Goal: Task Accomplishment & Management: Use online tool/utility

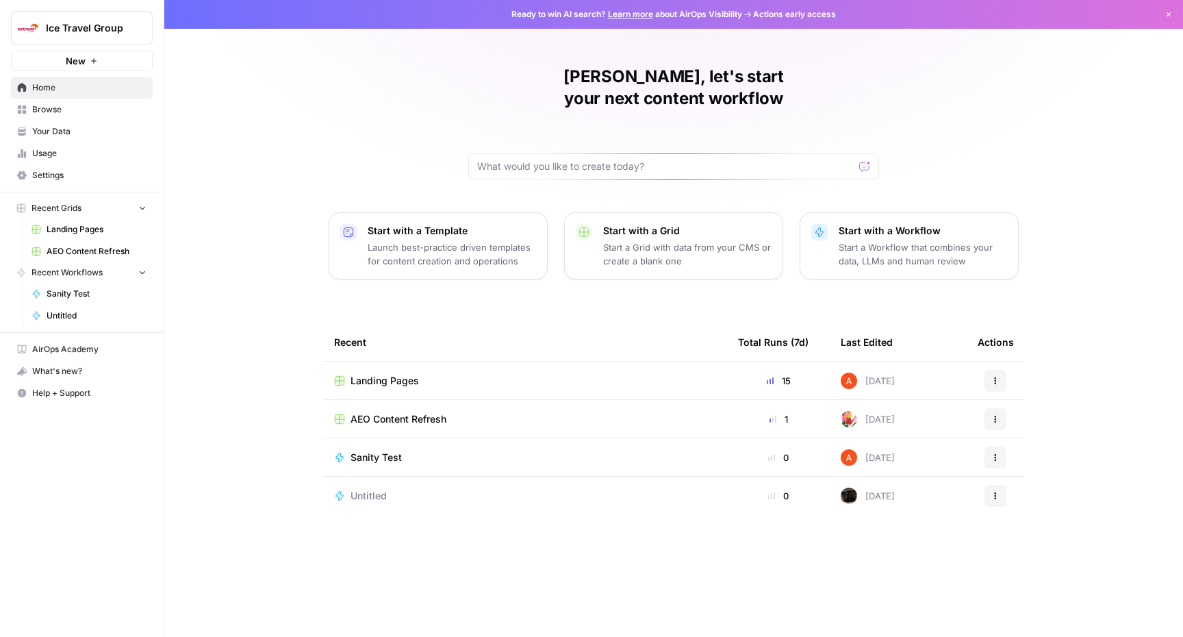
click at [70, 172] on span "Settings" at bounding box center [89, 175] width 114 height 12
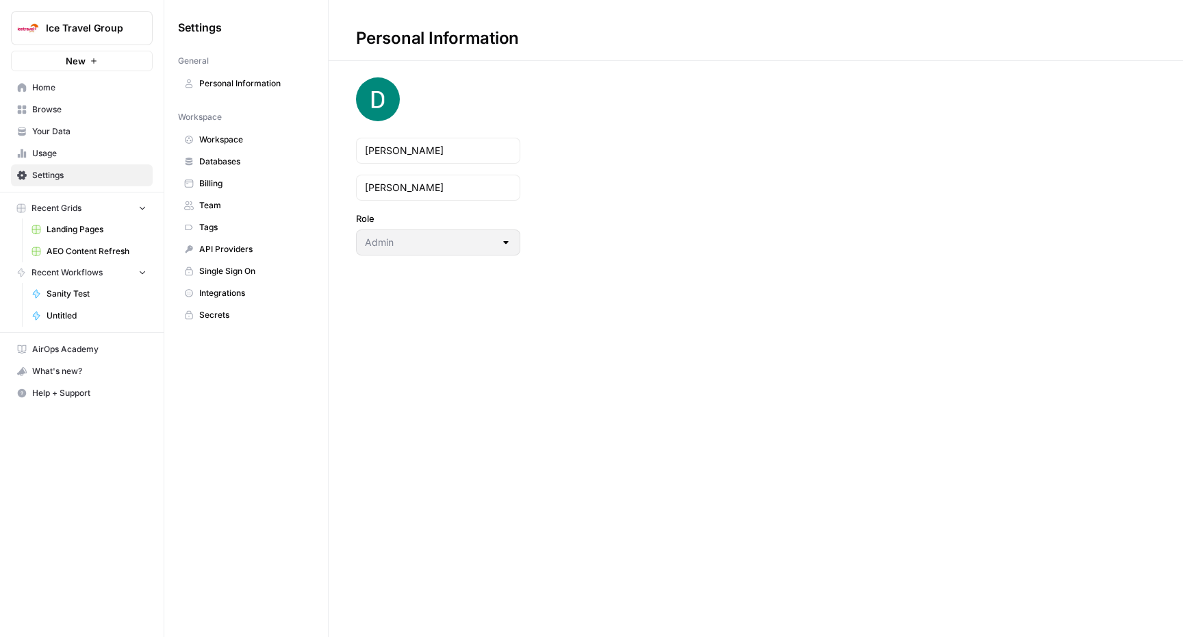
click at [242, 208] on span "Team" at bounding box center [253, 205] width 109 height 12
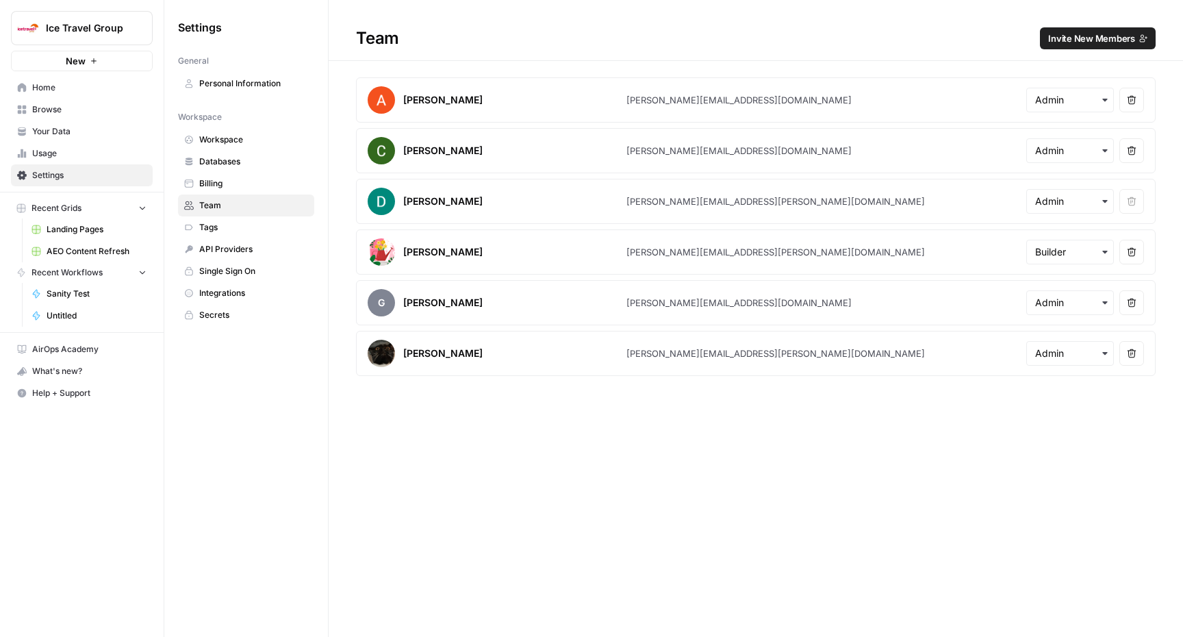
click at [1079, 43] on span "Invite New Members" at bounding box center [1091, 38] width 87 height 14
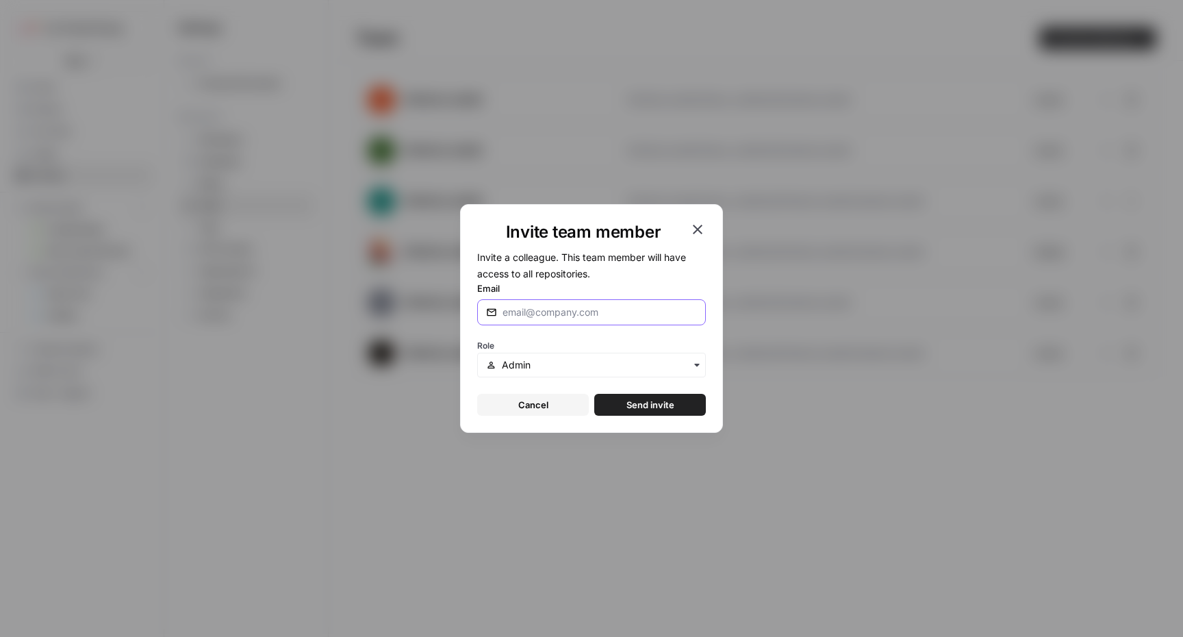
click at [590, 316] on input "Email" at bounding box center [599, 312] width 194 height 14
type input "[PERSON_NAME][EMAIL_ADDRESS][PERSON_NAME][DOMAIN_NAME]"
click at [686, 363] on input "text" at bounding box center [599, 365] width 195 height 14
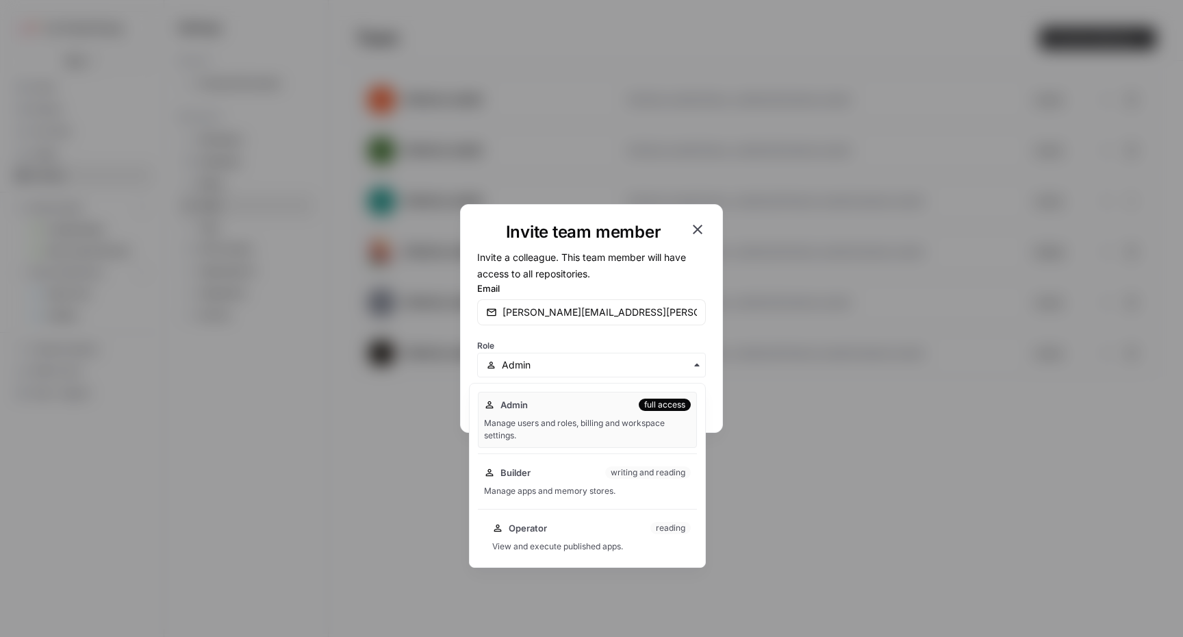
click at [538, 526] on span "Operator" at bounding box center [528, 528] width 38 height 14
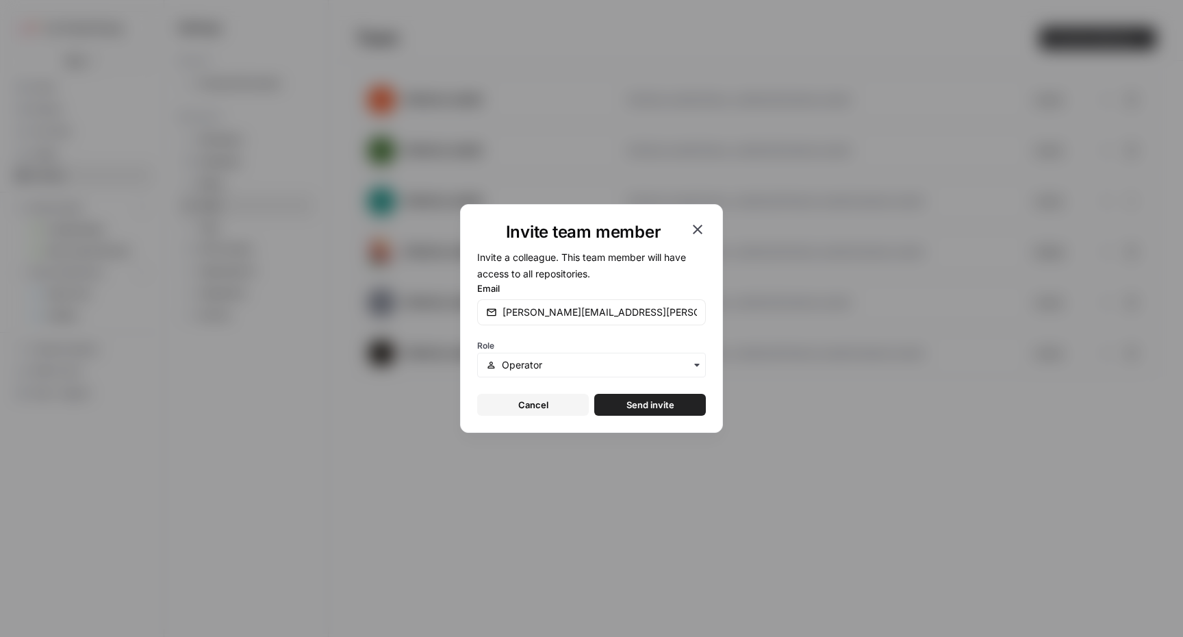
click at [656, 400] on span "Send invite" at bounding box center [650, 405] width 48 height 14
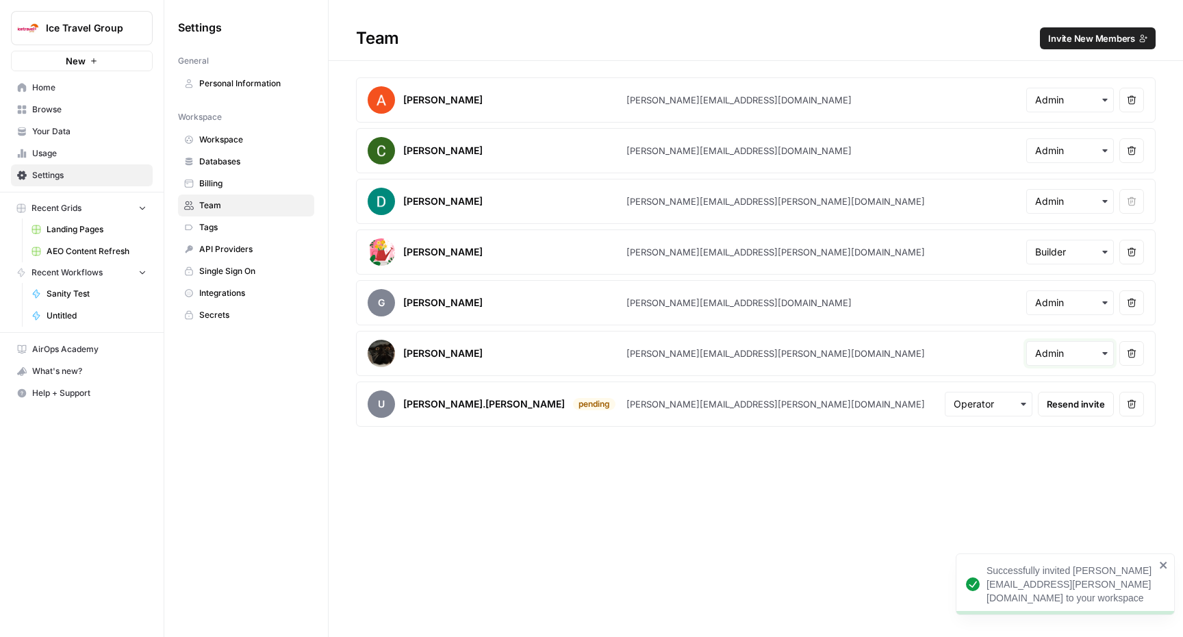
click at [1071, 358] on input "text" at bounding box center [1070, 353] width 70 height 14
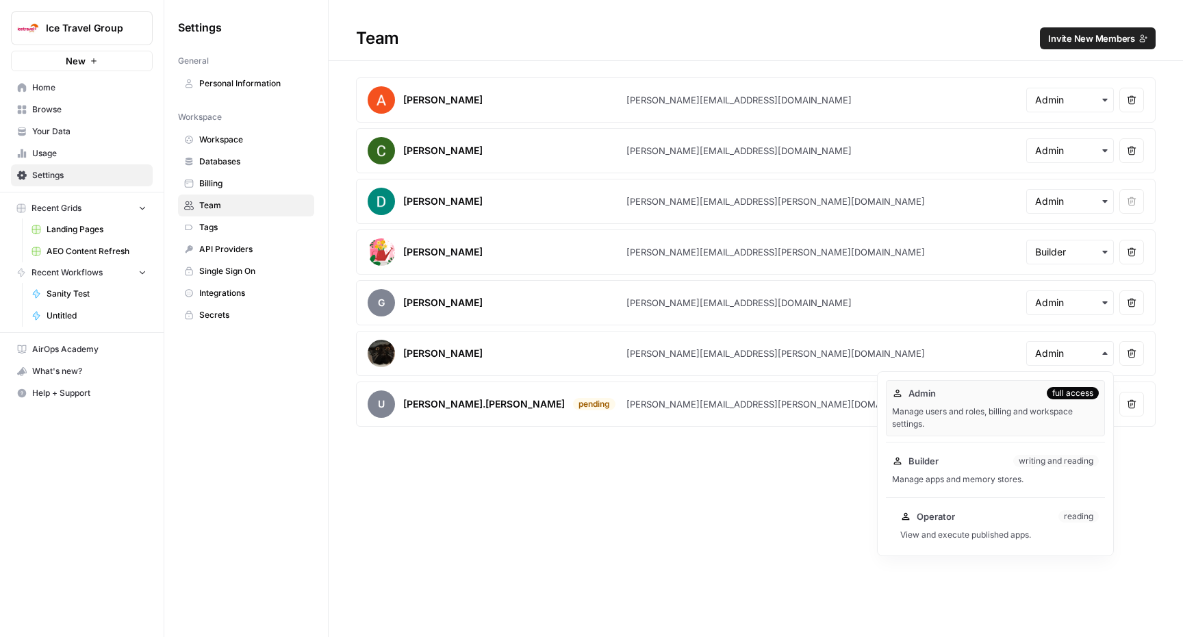
click at [978, 523] on div "Operator reading View and execute published apps." at bounding box center [999, 525] width 211 height 44
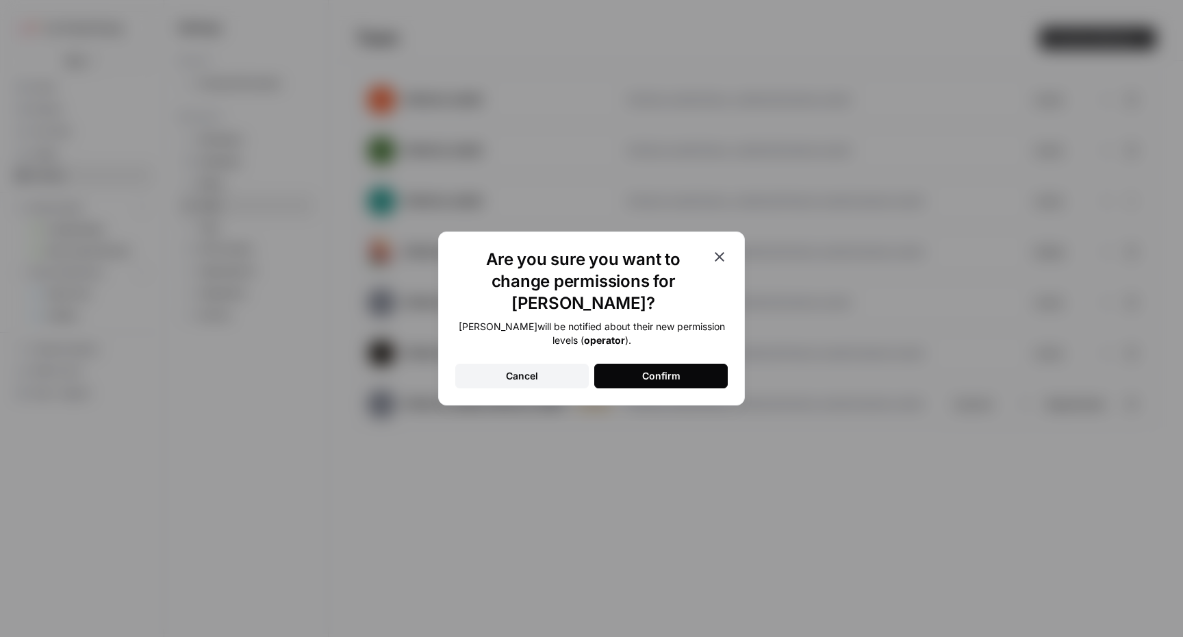
click at [513, 376] on button "Cancel" at bounding box center [521, 375] width 133 height 25
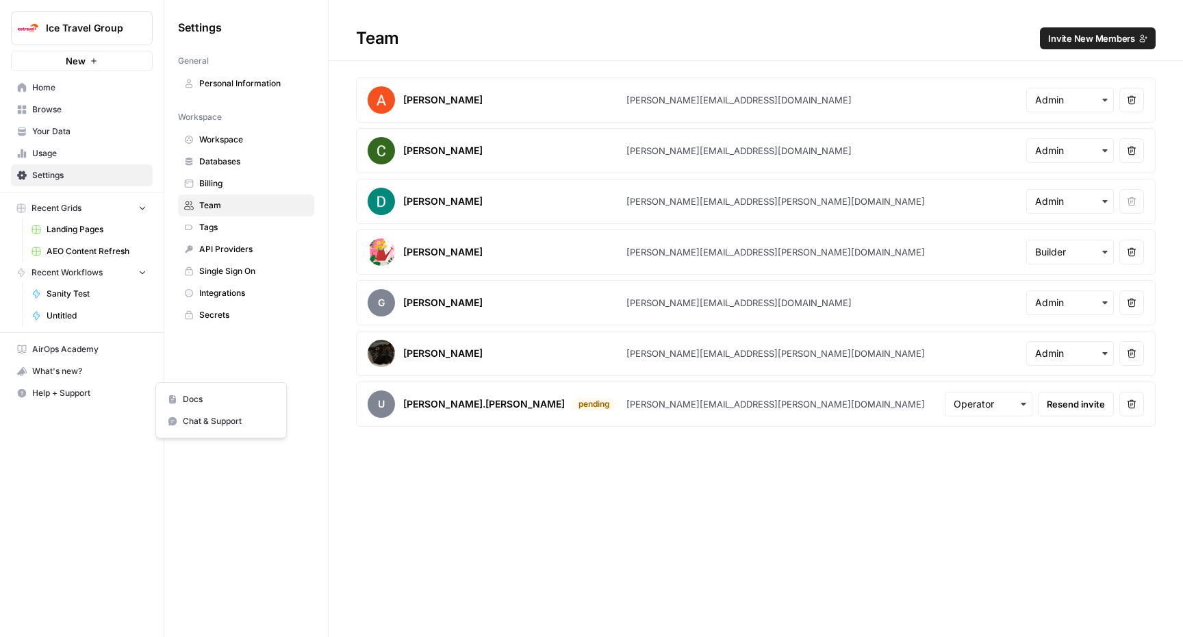
drag, startPoint x: 38, startPoint y: 382, endPoint x: 53, endPoint y: 382, distance: 15.7
click at [38, 382] on button "Help + Support" at bounding box center [82, 393] width 142 height 22
click at [161, 516] on div "Ice Travel Group New Home Browse Your Data Usage Settings Recent Grids Landing …" at bounding box center [82, 318] width 164 height 637
click at [69, 112] on span "Browse" at bounding box center [89, 109] width 114 height 12
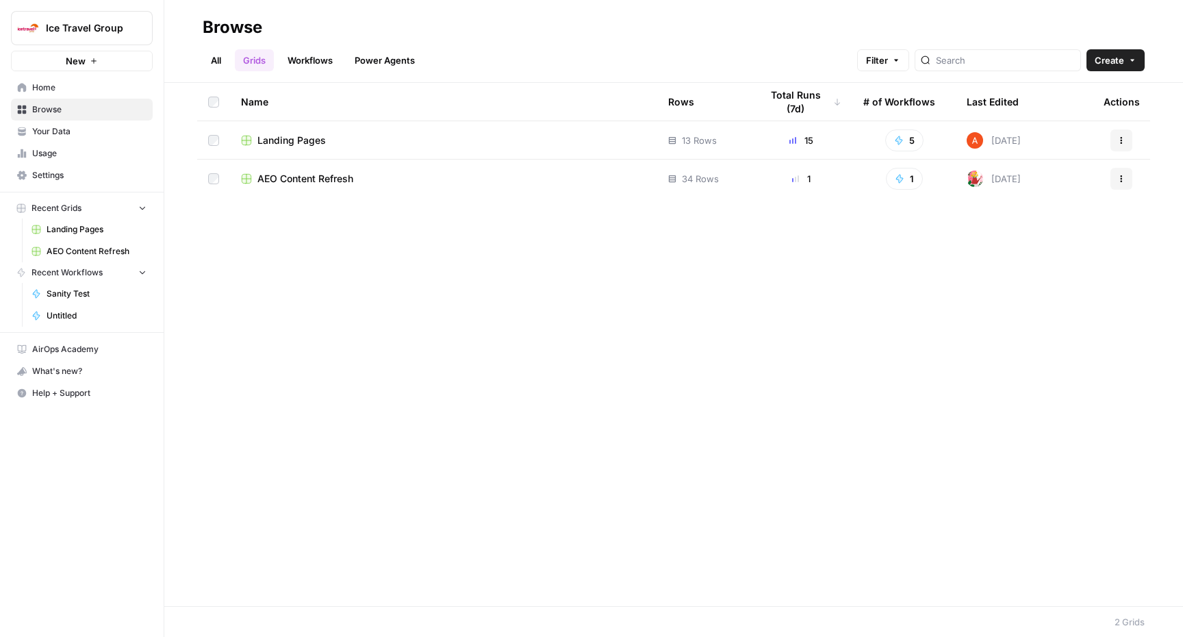
click at [297, 138] on span "Landing Pages" at bounding box center [291, 140] width 68 height 14
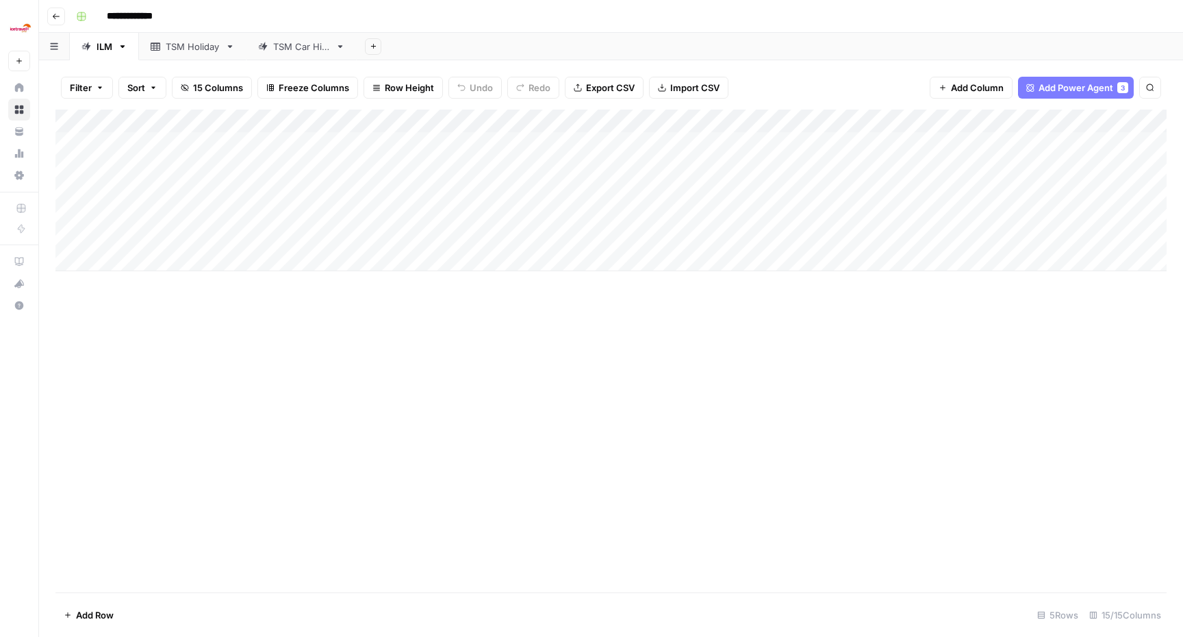
click at [398, 144] on div "Add Column" at bounding box center [610, 191] width 1111 height 162
click at [442, 143] on div "Add Column" at bounding box center [610, 191] width 1111 height 162
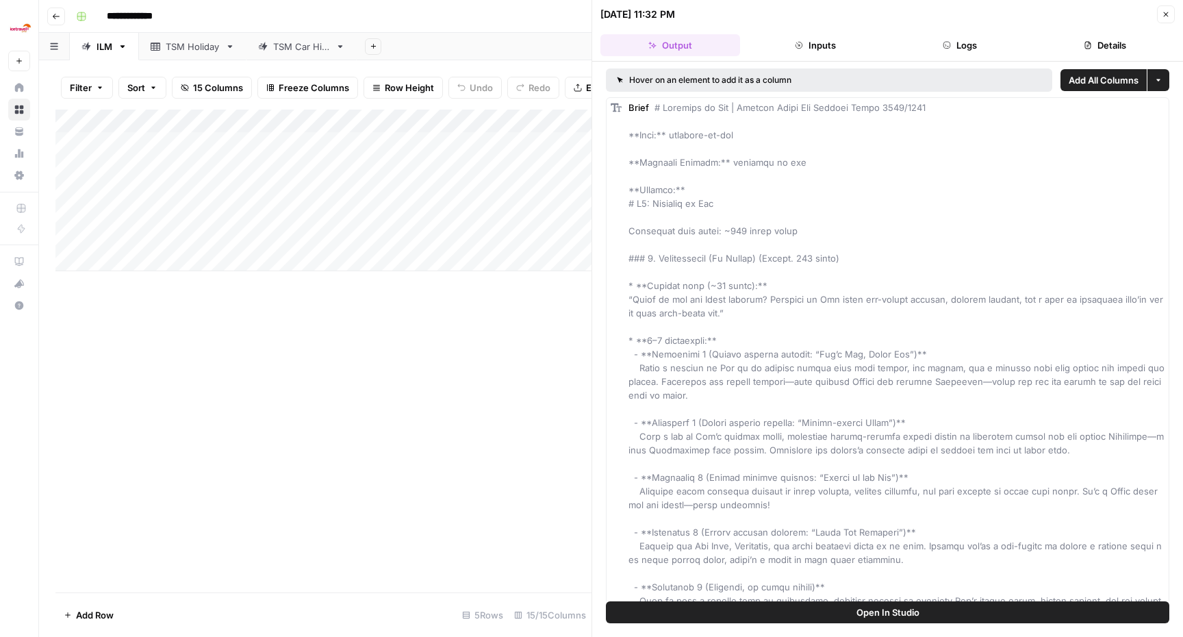
click at [1081, 40] on button "Details" at bounding box center [1105, 45] width 140 height 22
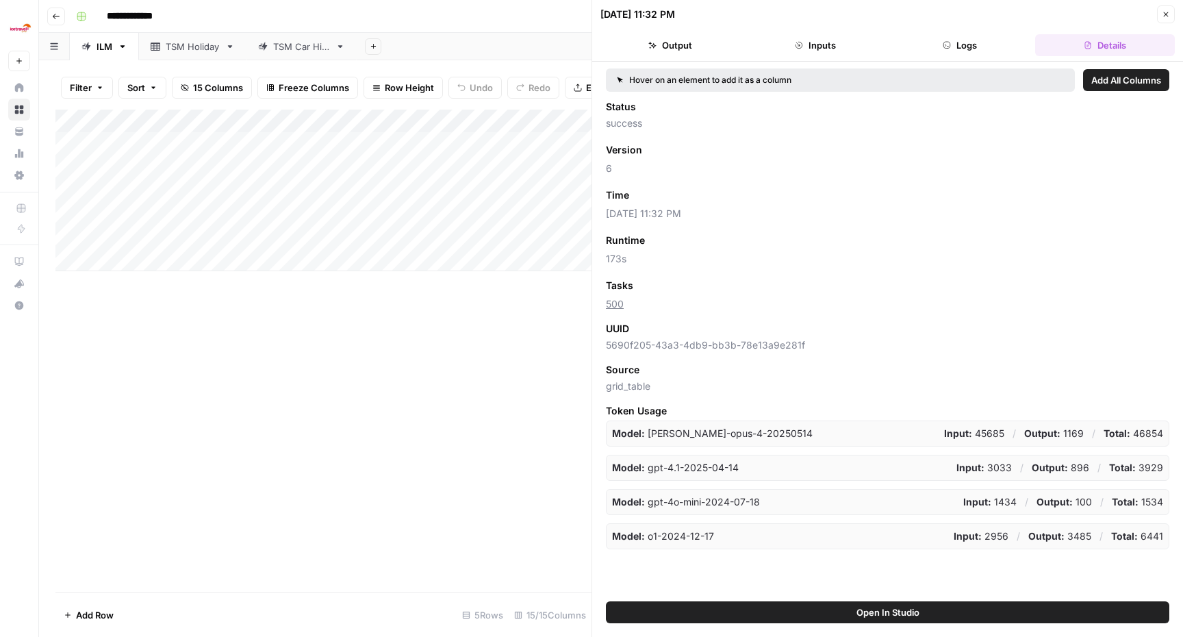
click at [977, 46] on button "Logs" at bounding box center [960, 45] width 140 height 22
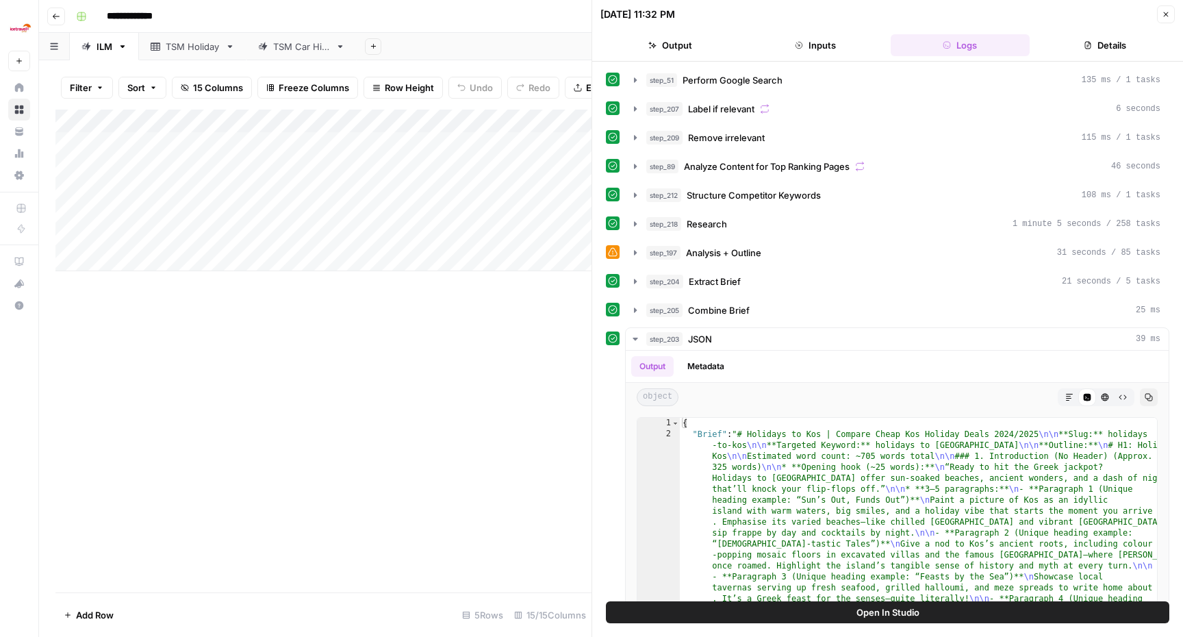
click at [817, 54] on button "Inputs" at bounding box center [815, 45] width 140 height 22
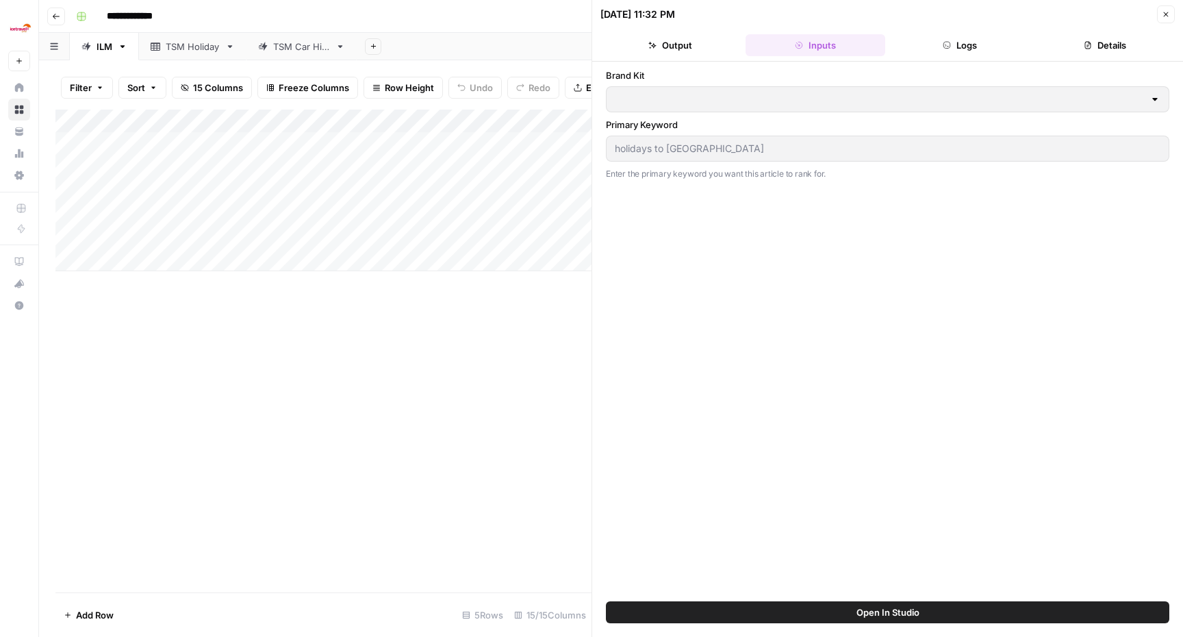
type input "IceLolly"
click at [960, 40] on button "Logs" at bounding box center [960, 45] width 140 height 22
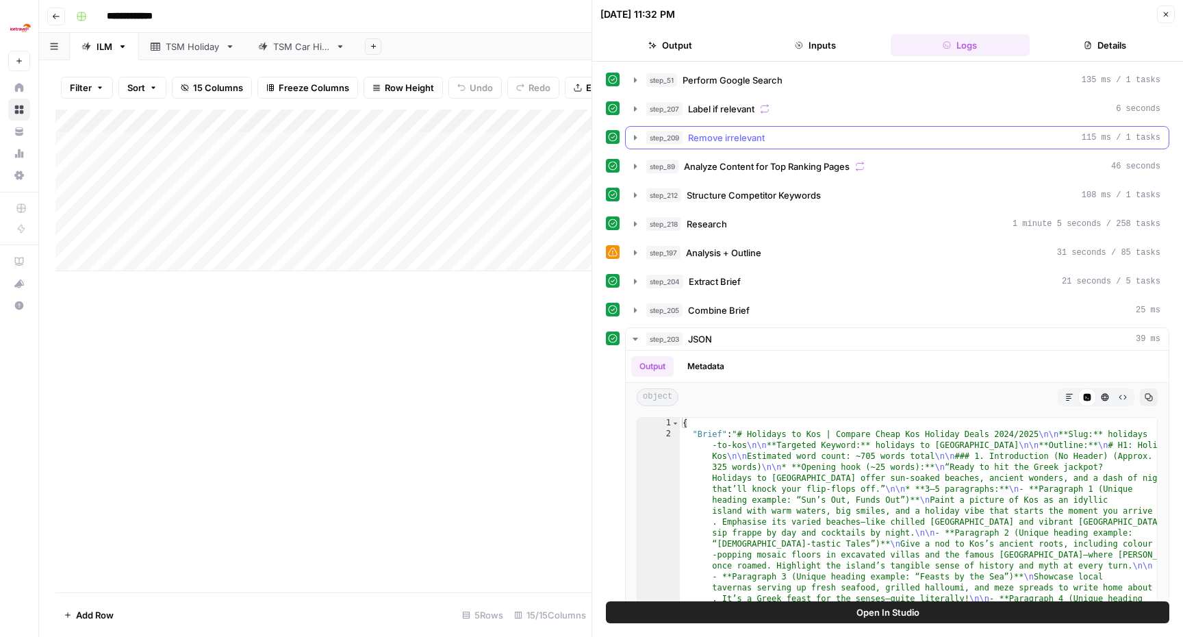
click at [636, 136] on icon "button" at bounding box center [635, 137] width 11 height 11
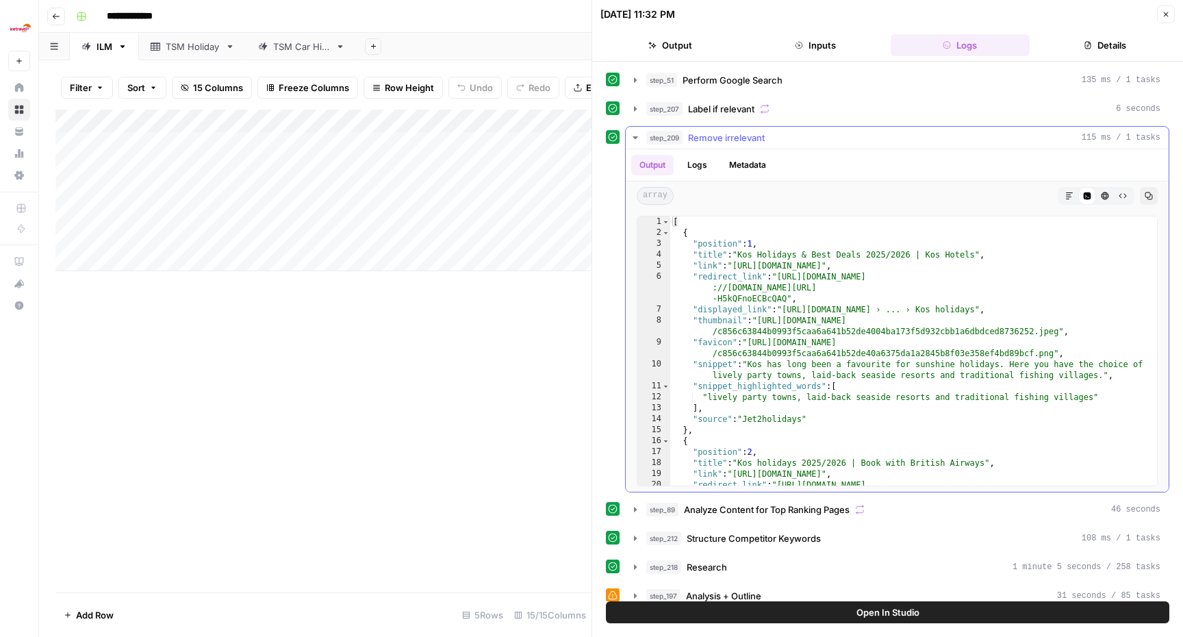
click at [770, 160] on button "Metadata" at bounding box center [747, 165] width 53 height 21
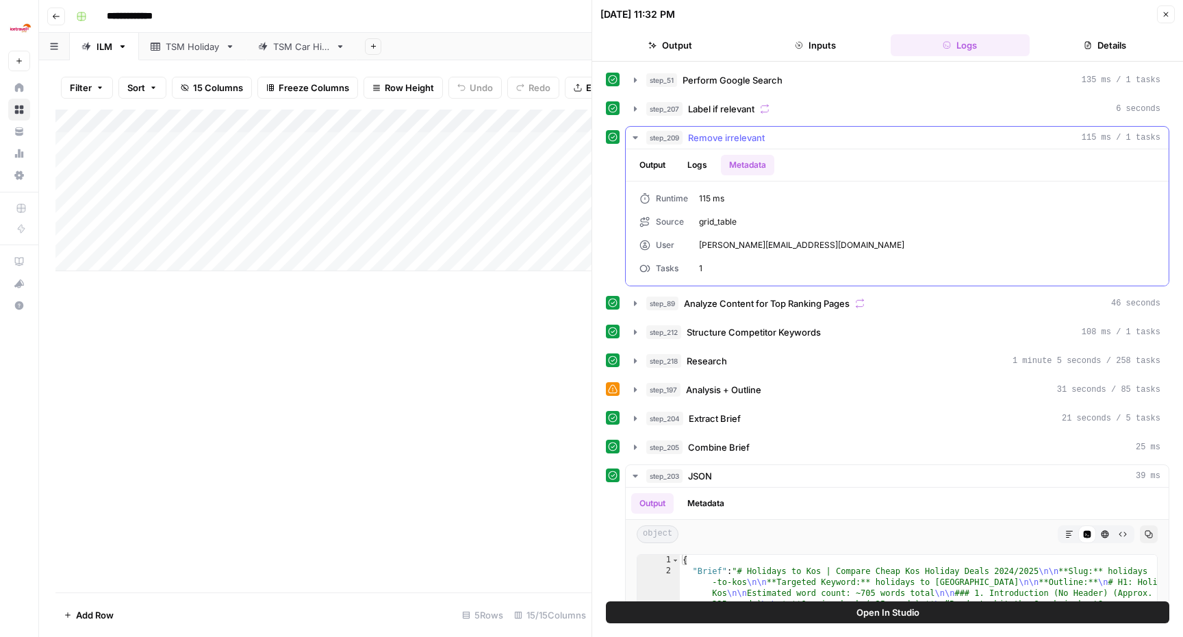
click at [699, 166] on button "Logs" at bounding box center [697, 165] width 36 height 21
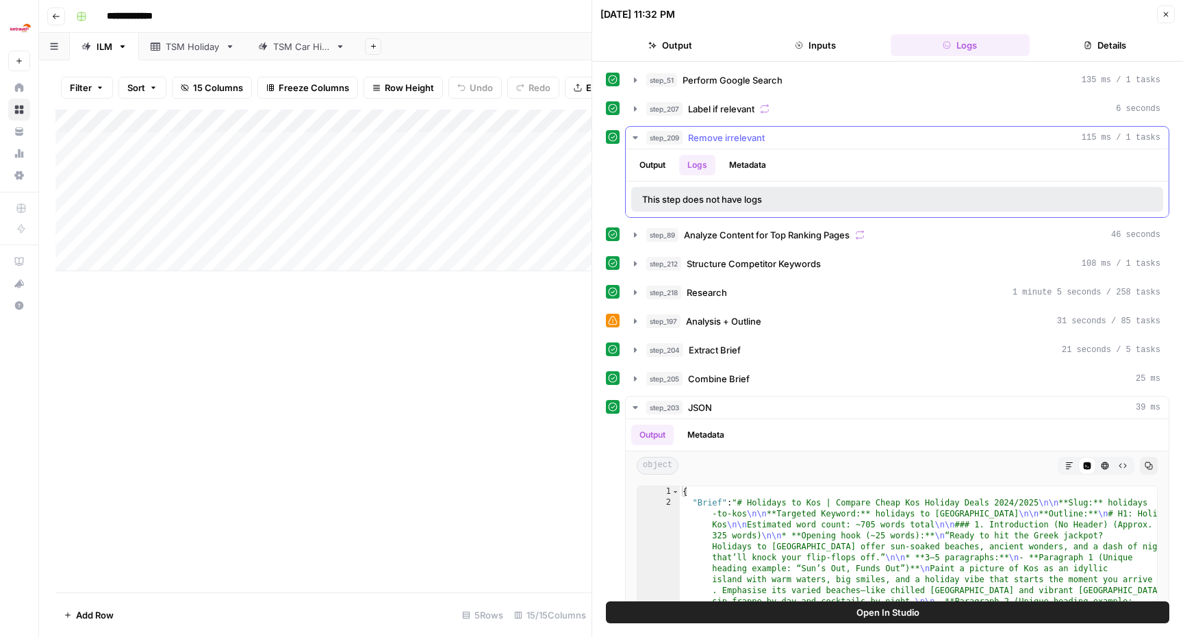
click at [645, 164] on button "Output" at bounding box center [652, 165] width 42 height 21
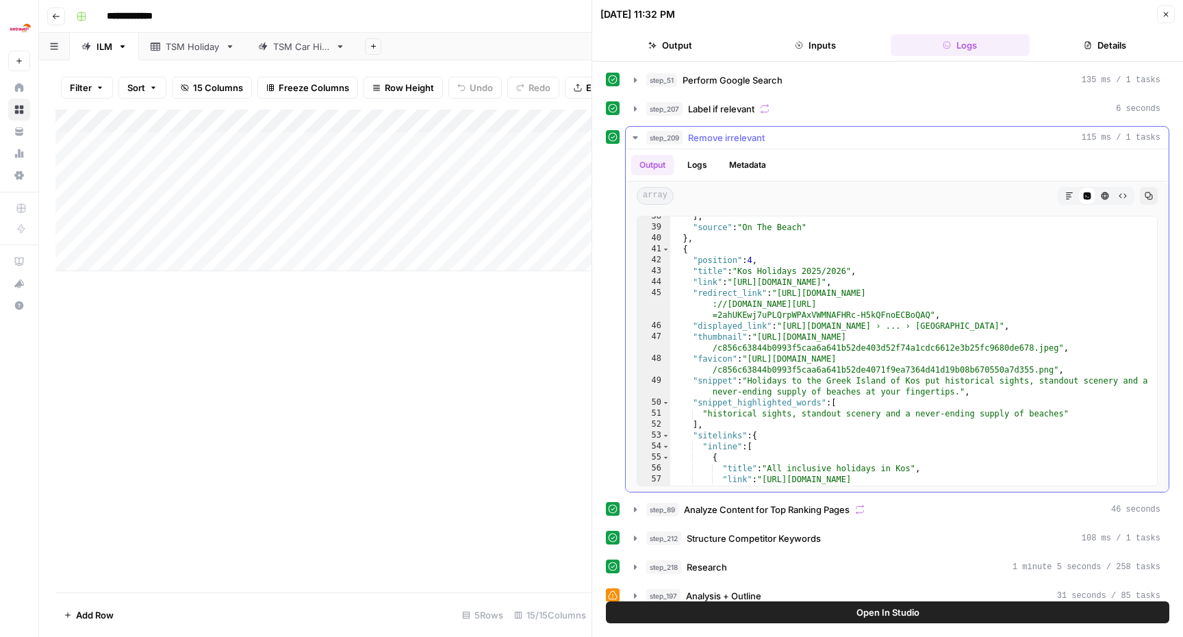
scroll to position [815, 0]
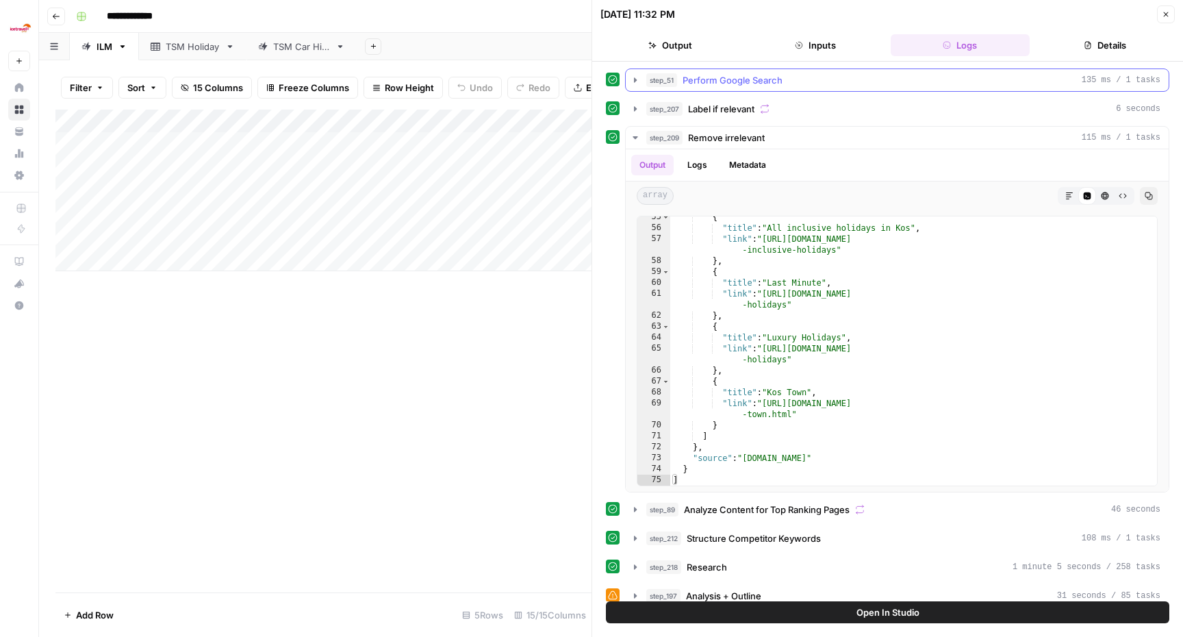
click at [634, 79] on icon "button" at bounding box center [635, 79] width 3 height 5
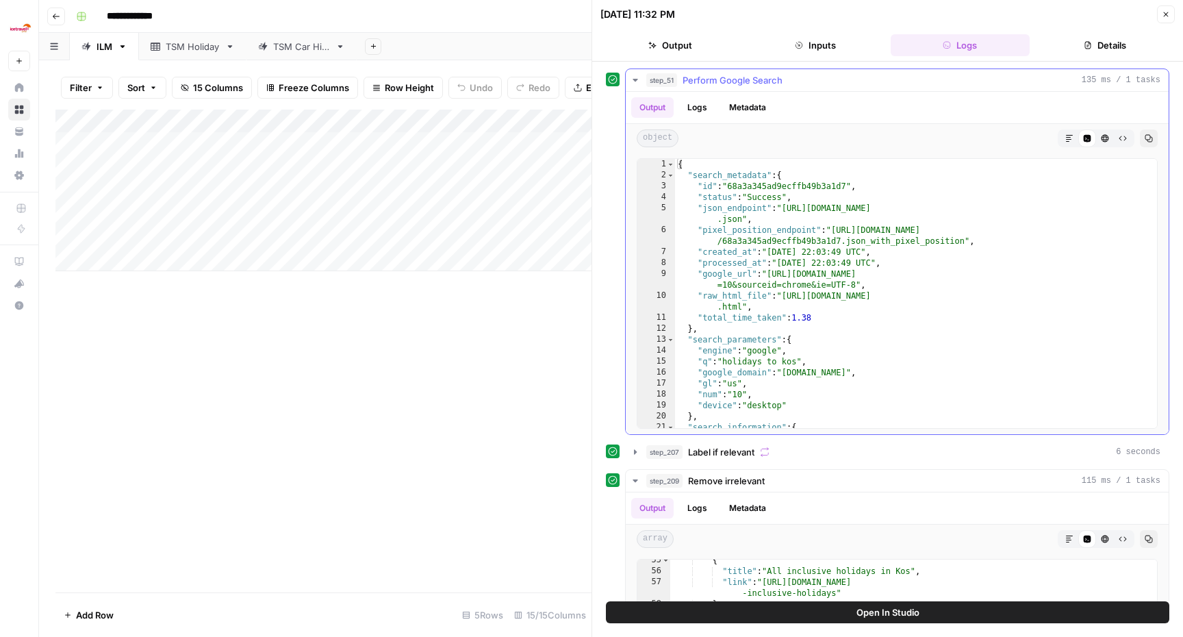
click at [769, 105] on button "Metadata" at bounding box center [747, 107] width 53 height 21
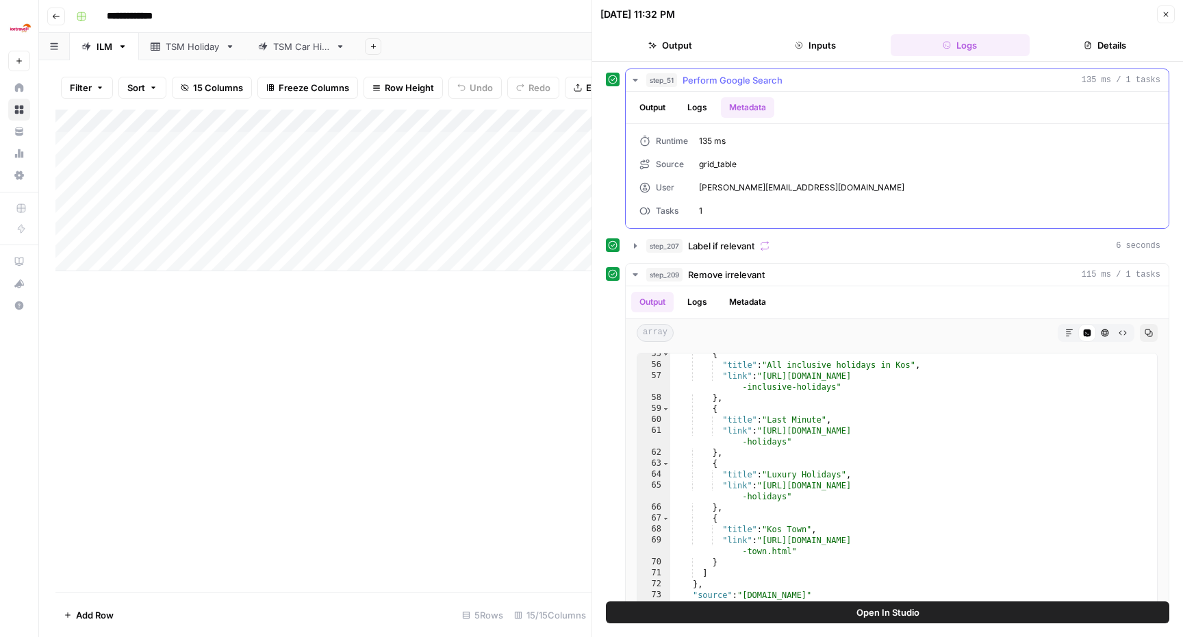
click at [718, 105] on ul "Output Logs Metadata" at bounding box center [702, 107] width 143 height 21
click at [695, 106] on button "Logs" at bounding box center [697, 107] width 36 height 21
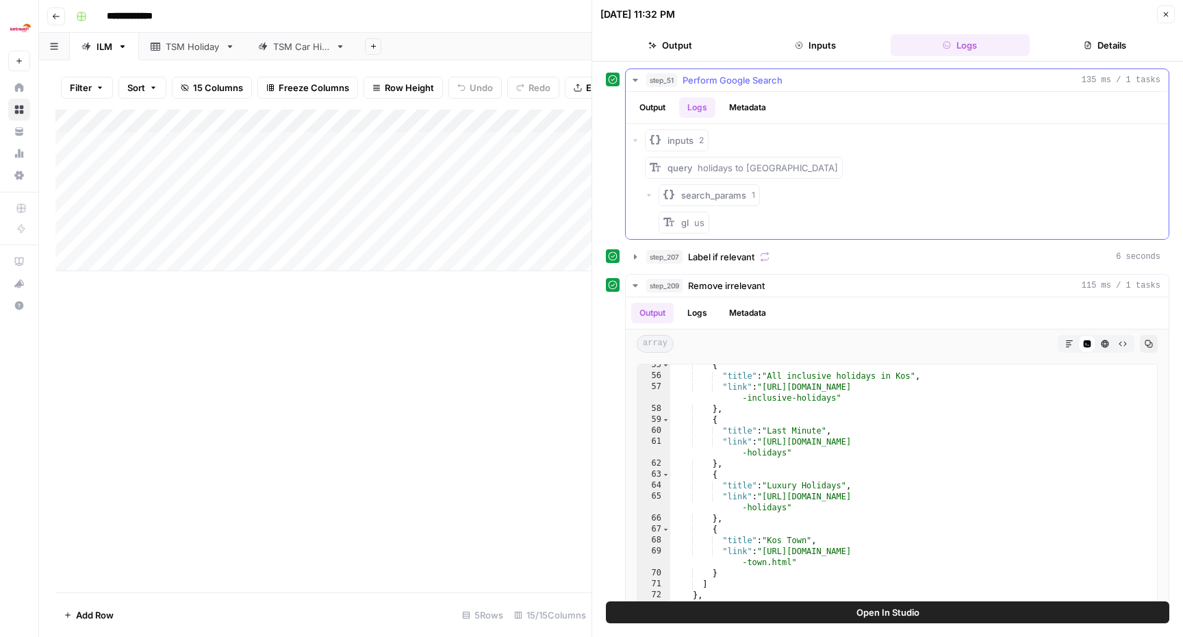
click at [645, 111] on button "Output" at bounding box center [652, 107] width 42 height 21
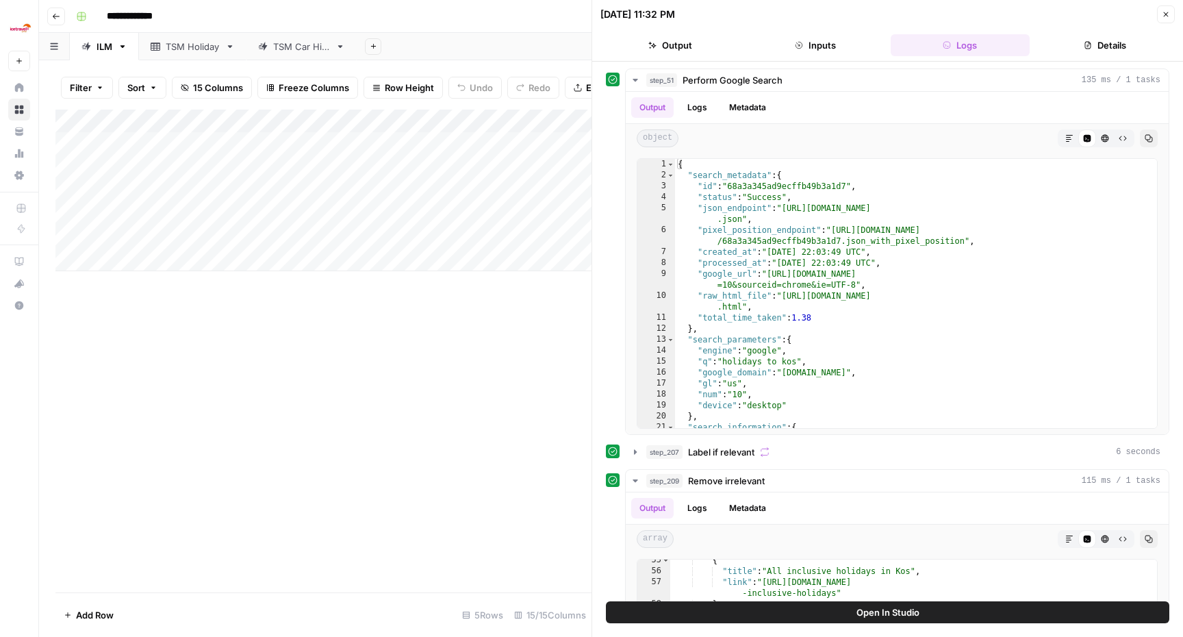
click at [695, 44] on button "Output" at bounding box center [670, 45] width 140 height 22
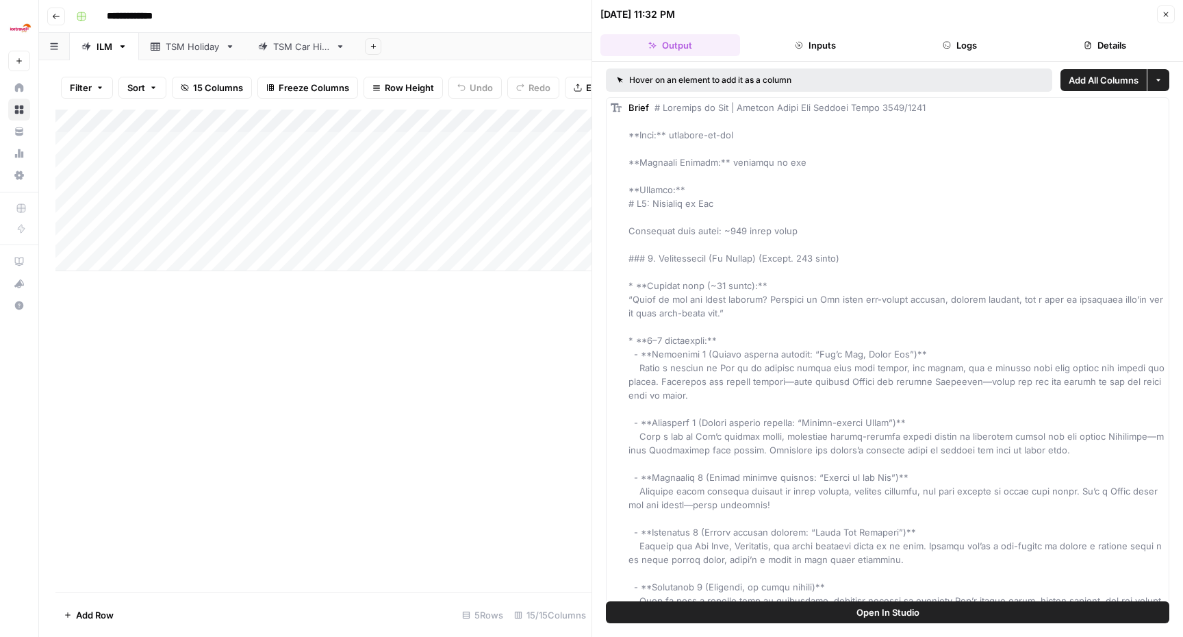
click at [1127, 45] on button "Details" at bounding box center [1105, 45] width 140 height 22
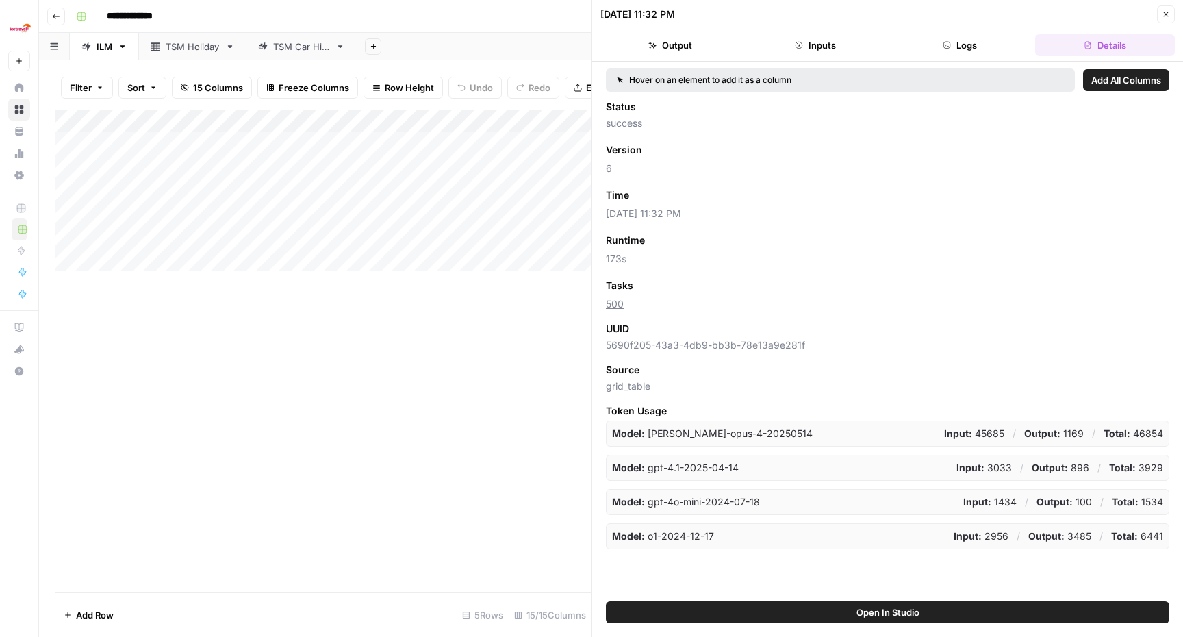
click at [496, 409] on div "Add Column" at bounding box center [323, 351] width 536 height 483
